Goal: Task Accomplishment & Management: Manage account settings

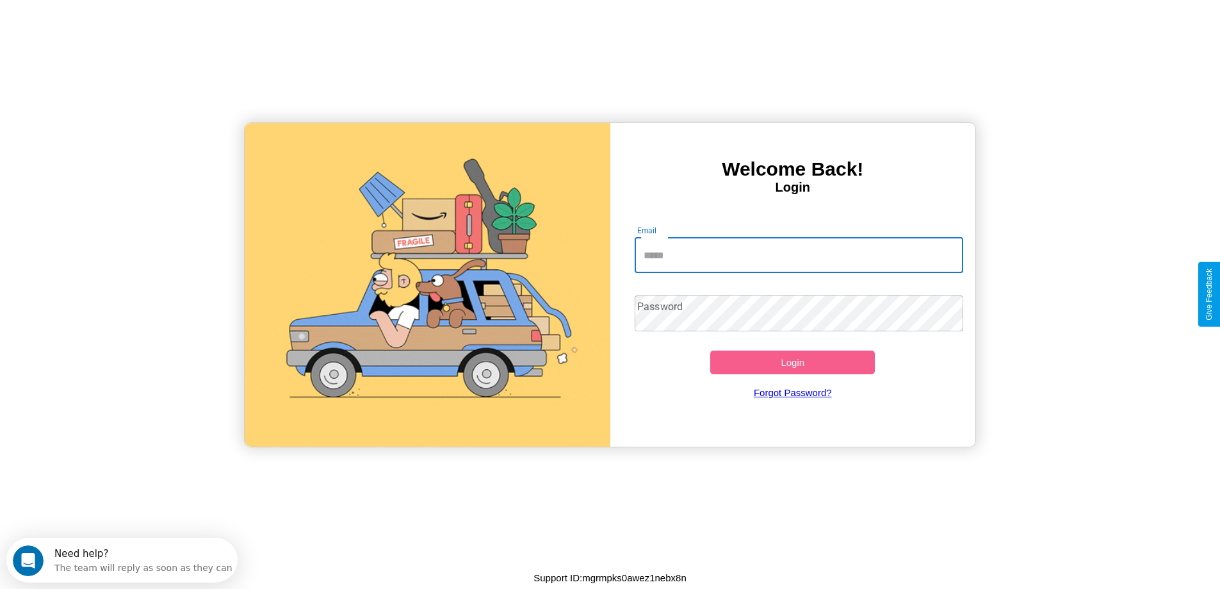
click at [799, 255] on input "Email" at bounding box center [799, 255] width 329 height 36
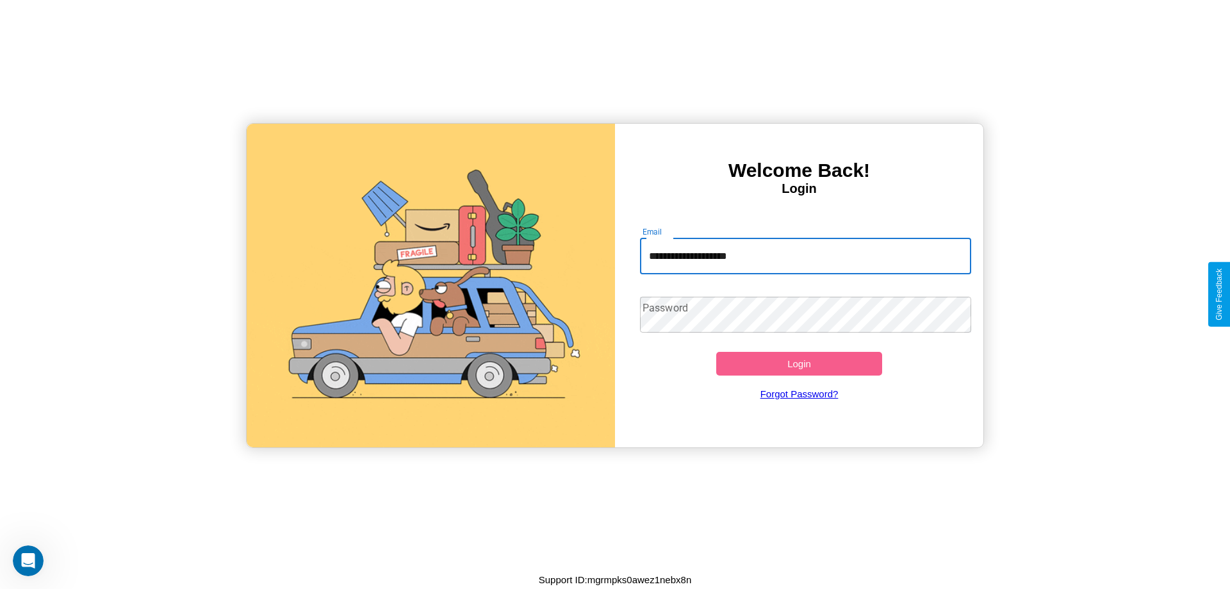
type input "**********"
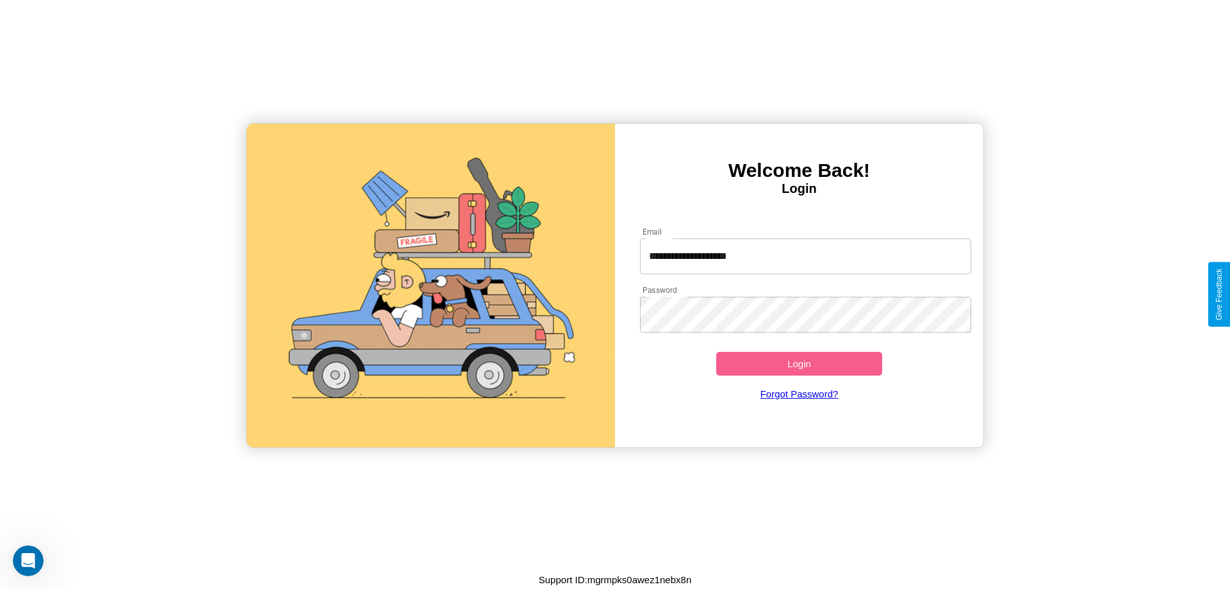
click at [799, 363] on button "Login" at bounding box center [799, 364] width 166 height 24
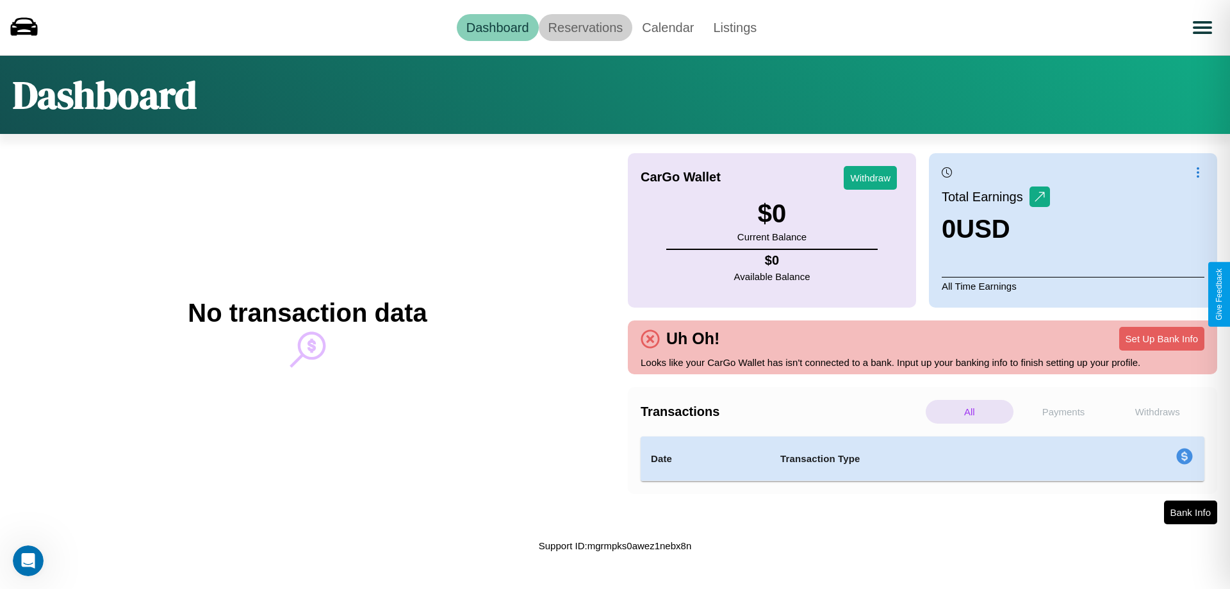
click at [585, 27] on link "Reservations" at bounding box center [586, 27] width 94 height 27
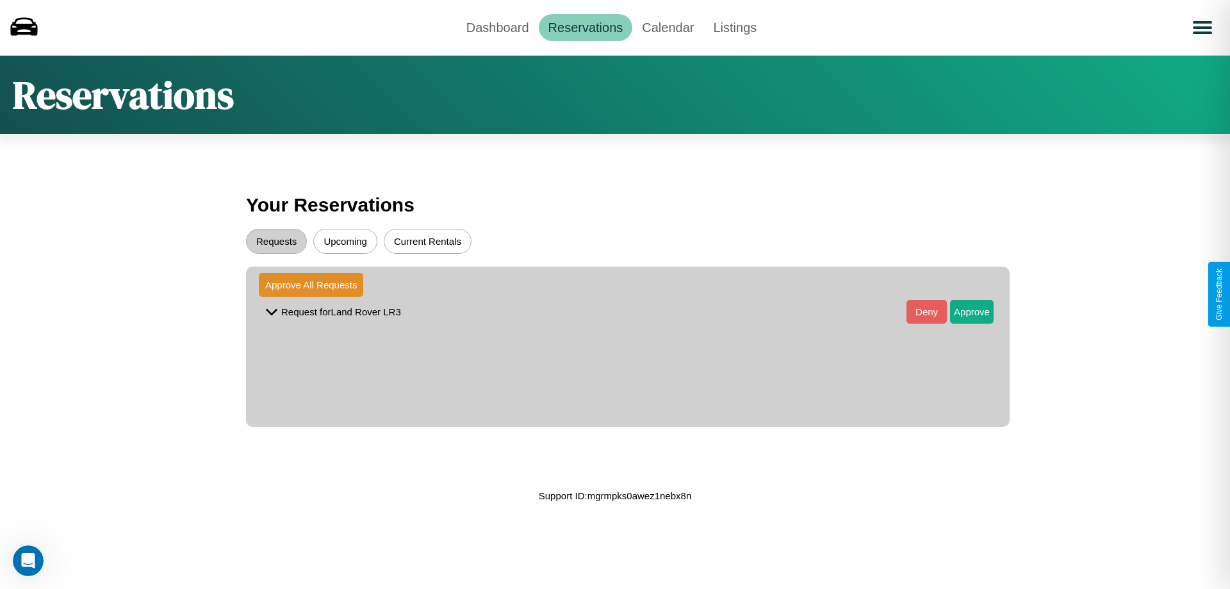
click at [345, 241] on button "Upcoming" at bounding box center [345, 241] width 64 height 25
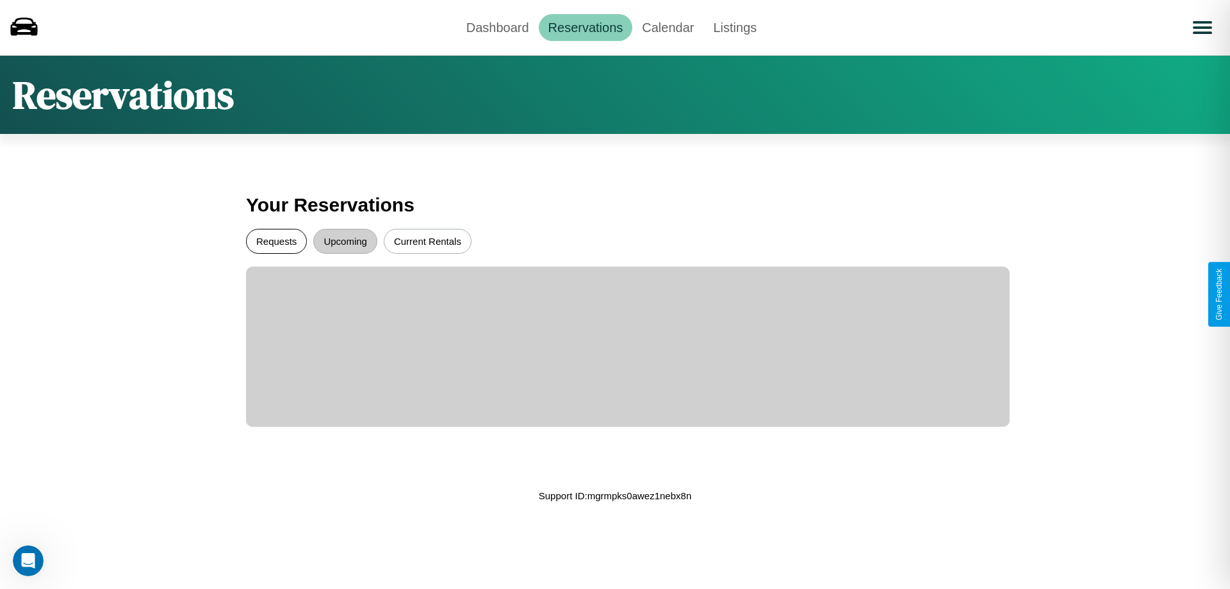
click at [276, 241] on button "Requests" at bounding box center [276, 241] width 61 height 25
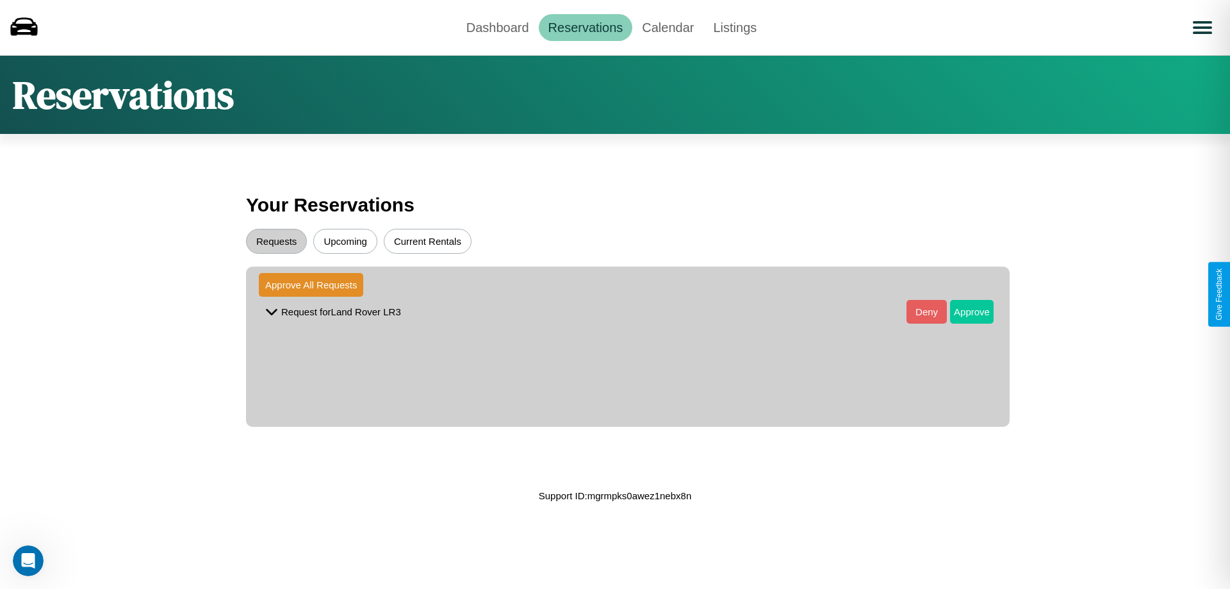
click at [962, 311] on button "Approve" at bounding box center [972, 312] width 44 height 24
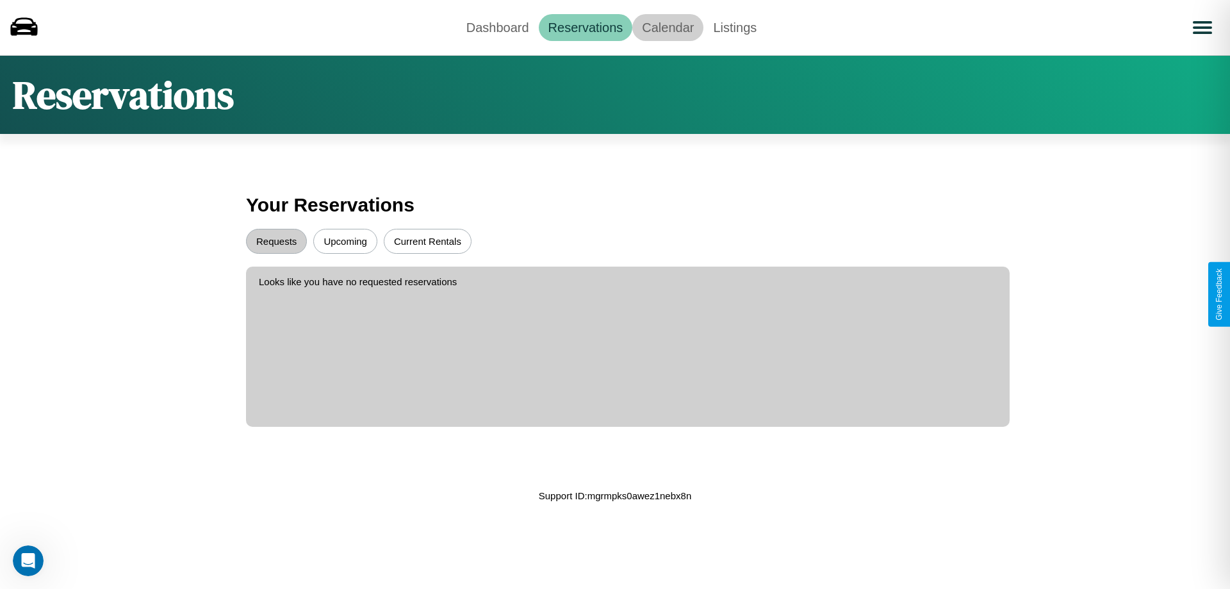
click at [668, 27] on link "Calendar" at bounding box center [667, 27] width 71 height 27
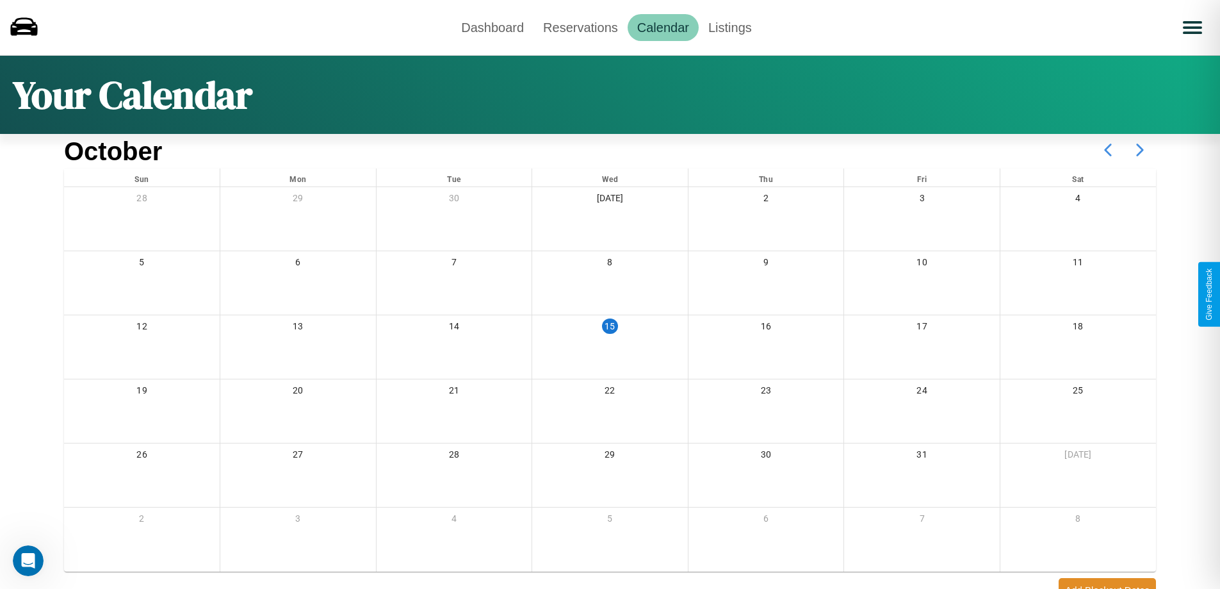
click at [1140, 150] on icon at bounding box center [1140, 150] width 32 height 32
click at [493, 27] on link "Dashboard" at bounding box center [493, 27] width 82 height 27
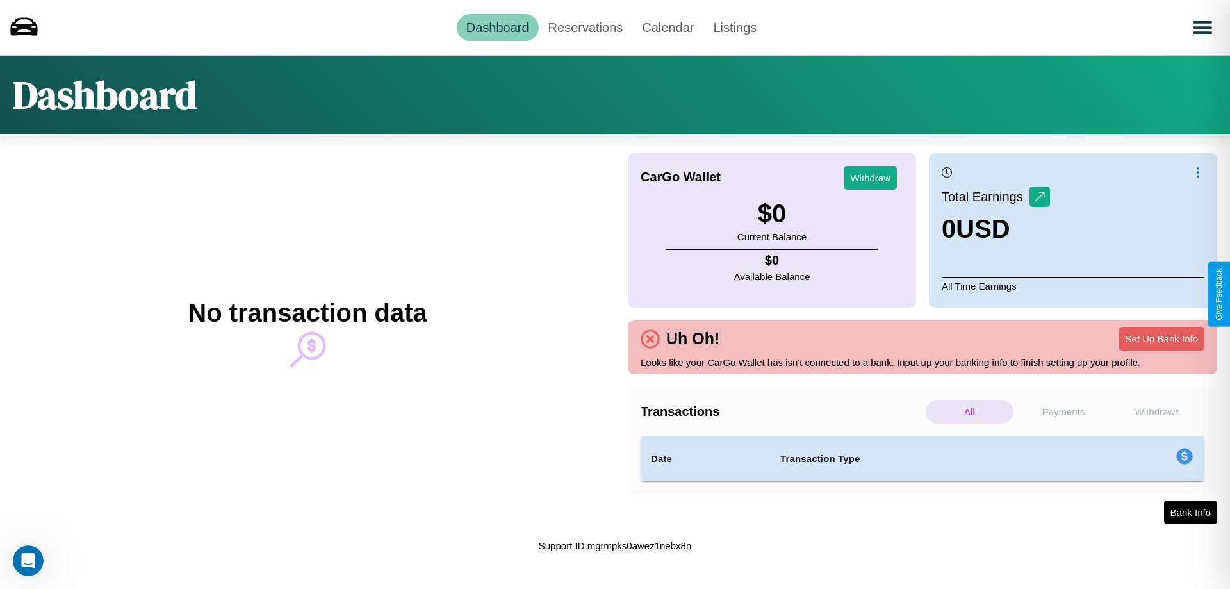
click at [1063, 411] on p "Payments" at bounding box center [1064, 412] width 88 height 24
click at [969, 411] on p "All" at bounding box center [970, 412] width 88 height 24
click at [1157, 411] on p "Withdraws" at bounding box center [1157, 412] width 88 height 24
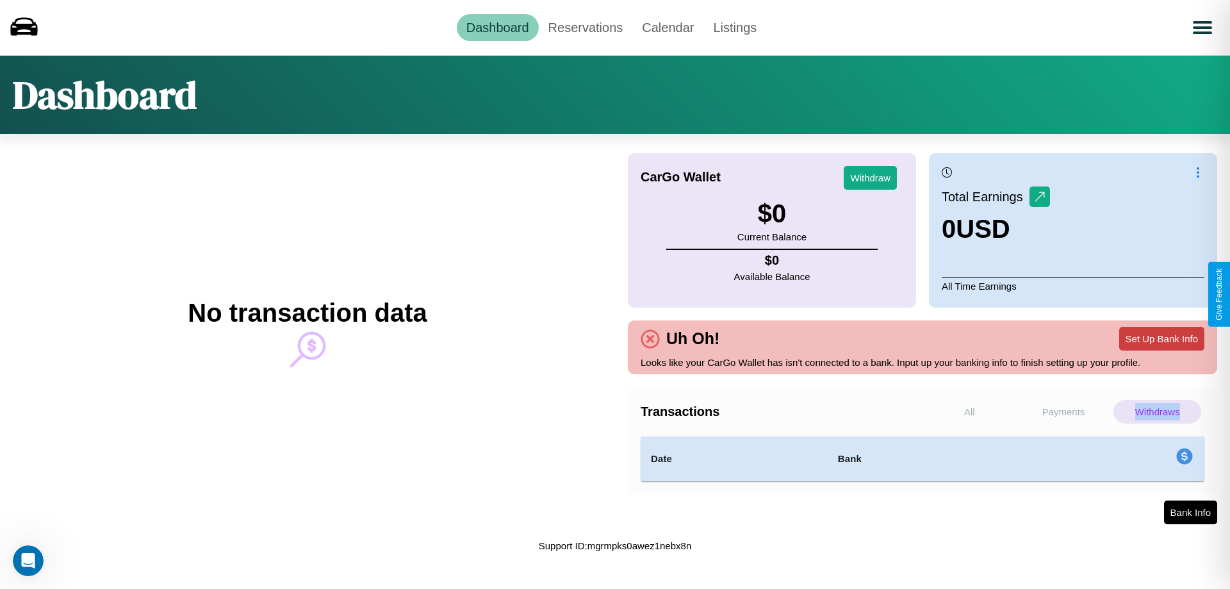
click at [1161, 338] on button "Set Up Bank Info" at bounding box center [1161, 339] width 85 height 24
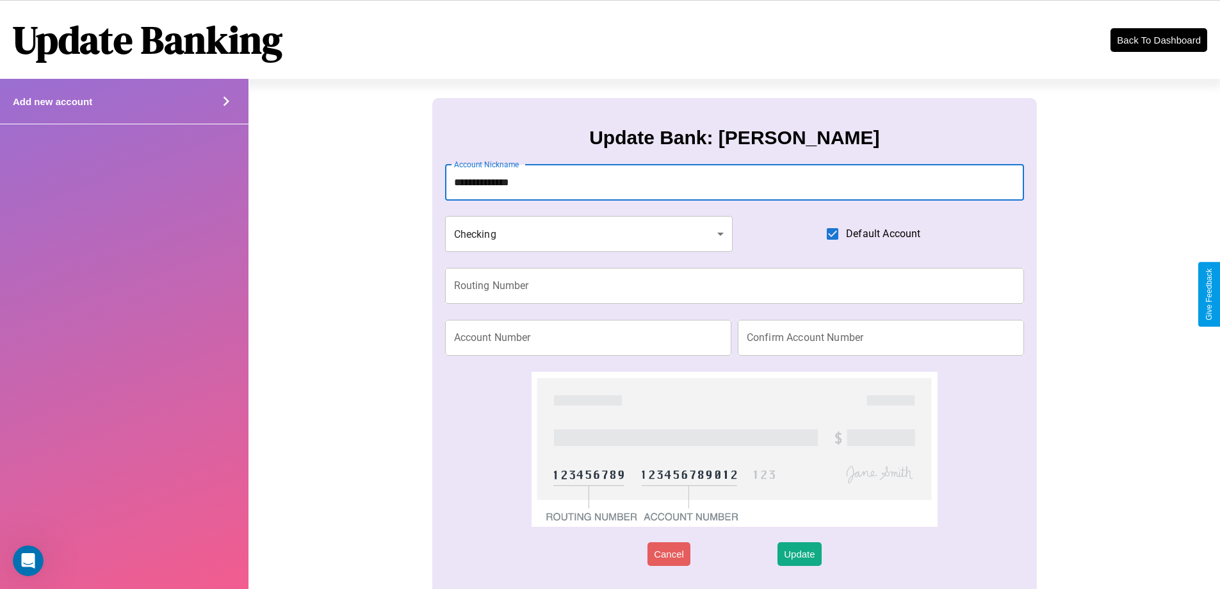
type input "**********"
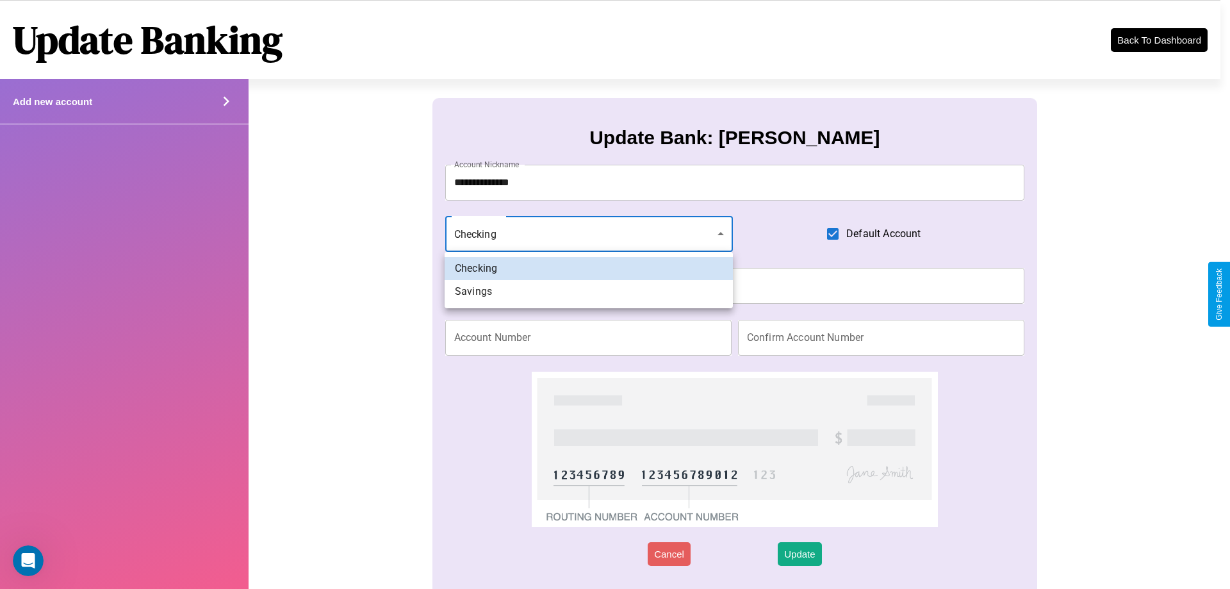
click at [589, 234] on div at bounding box center [615, 294] width 1230 height 589
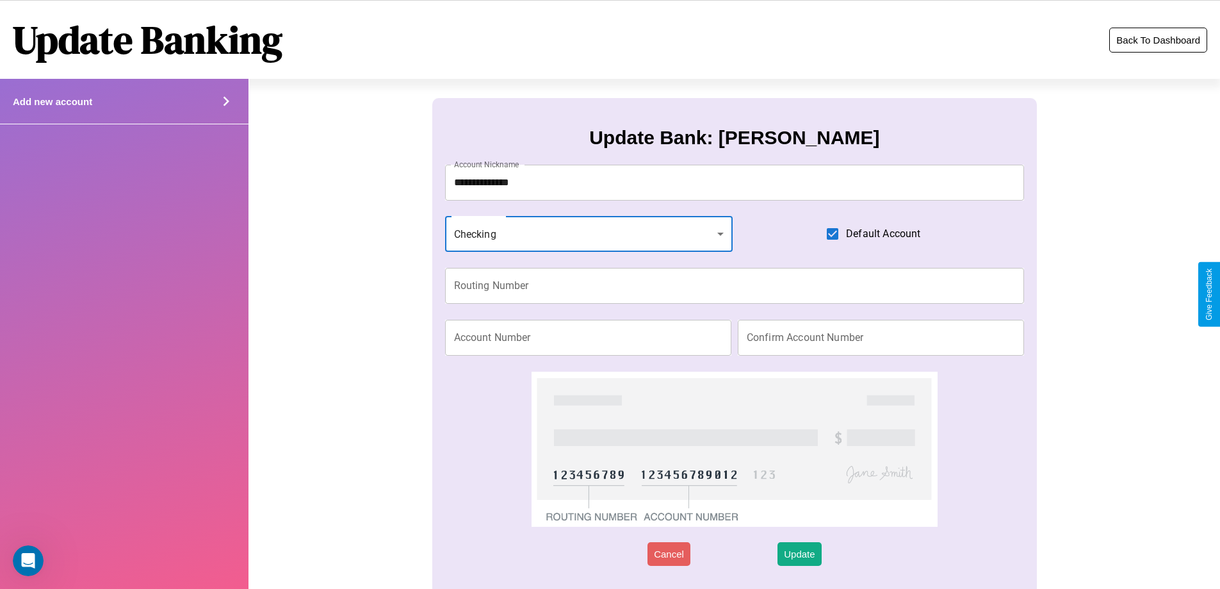
click at [1158, 40] on button "Back To Dashboard" at bounding box center [1159, 40] width 98 height 25
